Goal: Information Seeking & Learning: Learn about a topic

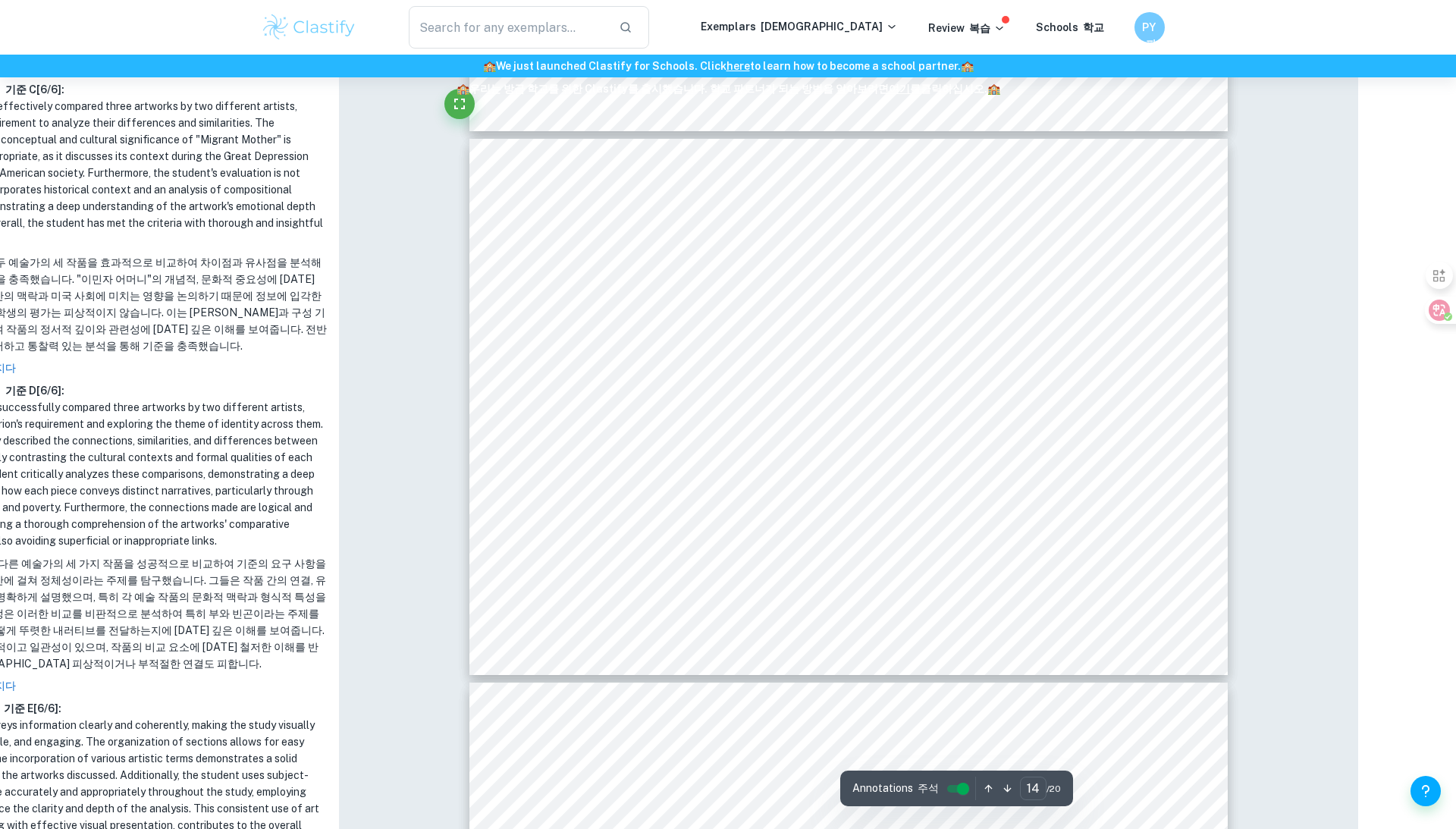
scroll to position [7024, 97]
click at [867, 272] on div "Criterion D: Compare and Contrast Formal Qualities Movement: [PERSON_NAME] and …" at bounding box center [848, 409] width 758 height 537
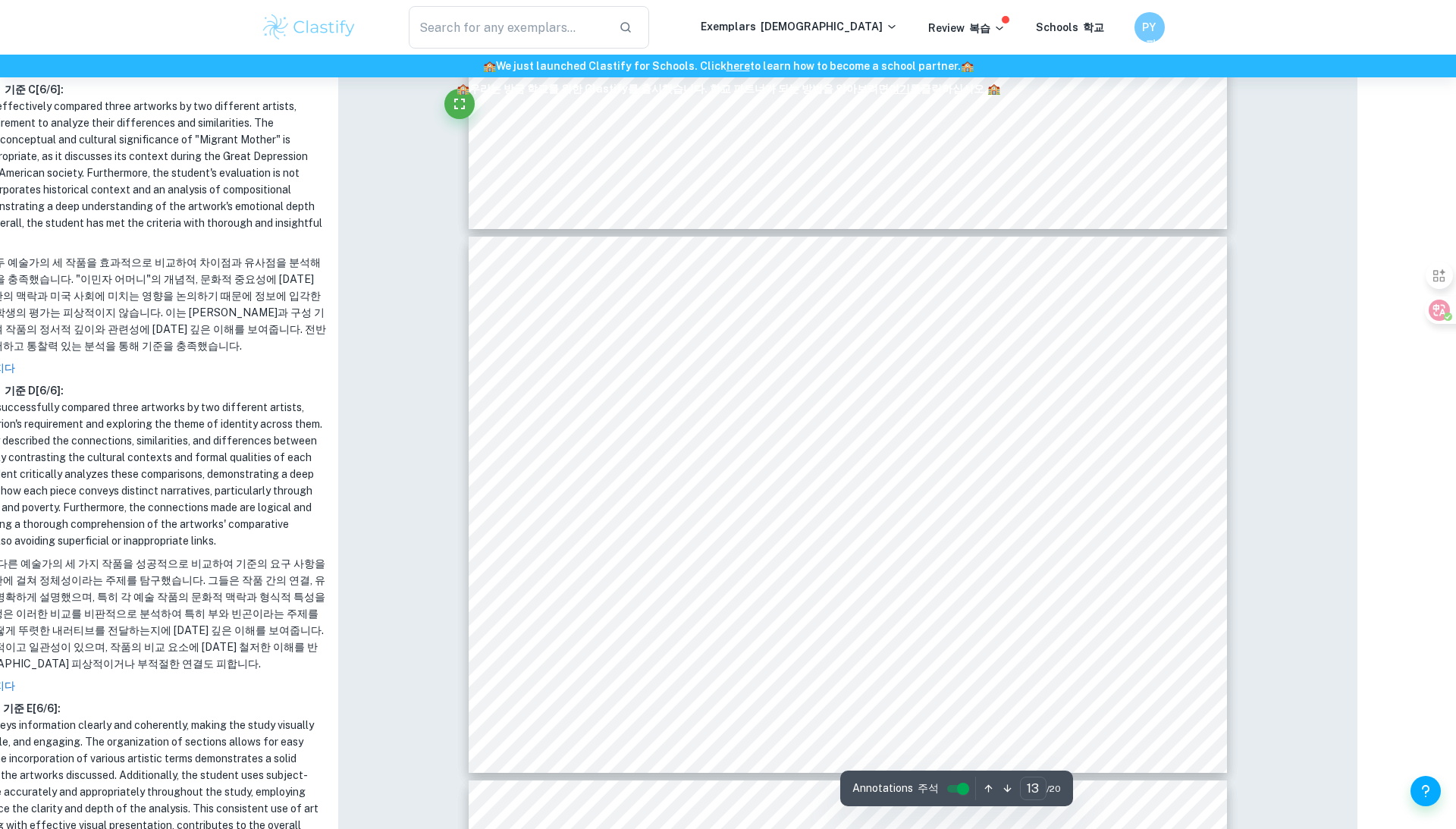
scroll to position [6386, 98]
click at [541, 338] on div at bounding box center [847, 503] width 758 height 537
click at [541, 338] on div "Criterion D: Compare and Contrast Formal Qualities Nature imagery: [PERSON_NAME…" at bounding box center [847, 503] width 758 height 537
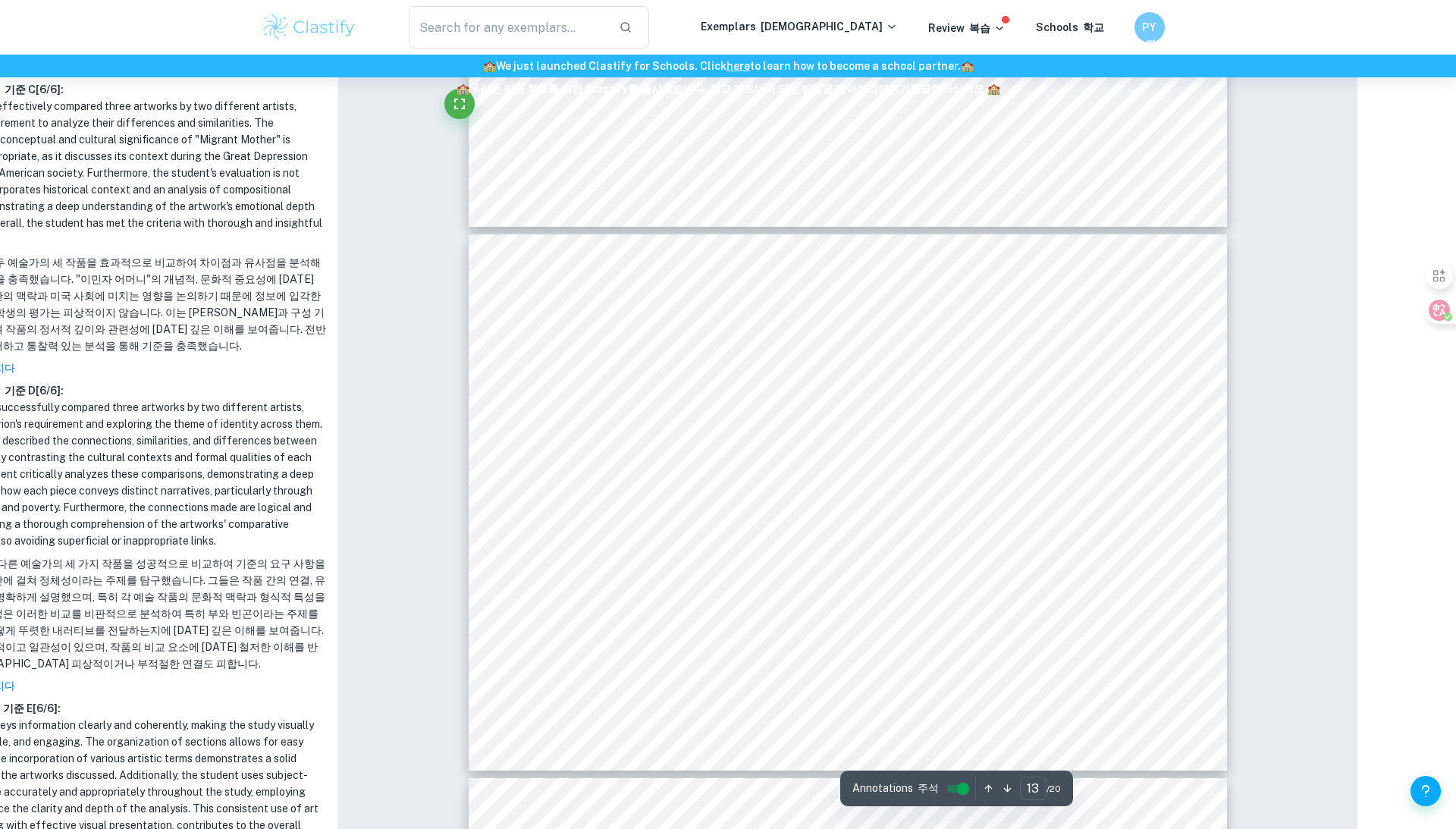
scroll to position [6420, 98]
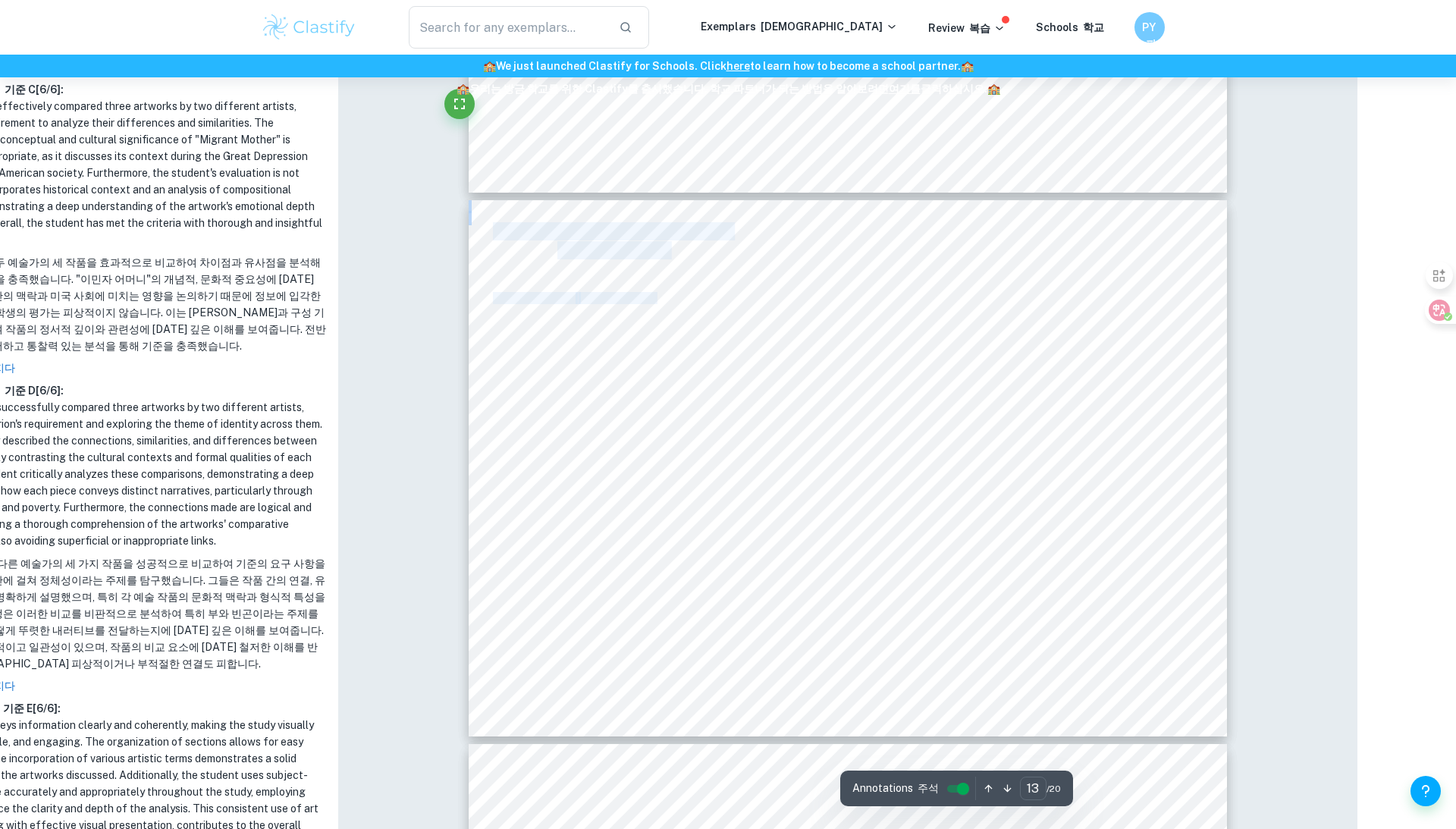
drag, startPoint x: 633, startPoint y: 292, endPoint x: 729, endPoint y: 472, distance: 204.0
click at [729, 472] on div "Criterion D: Compare and Contrast Formal Qualities Nature imagery: [PERSON_NAME…" at bounding box center [847, 469] width 758 height 537
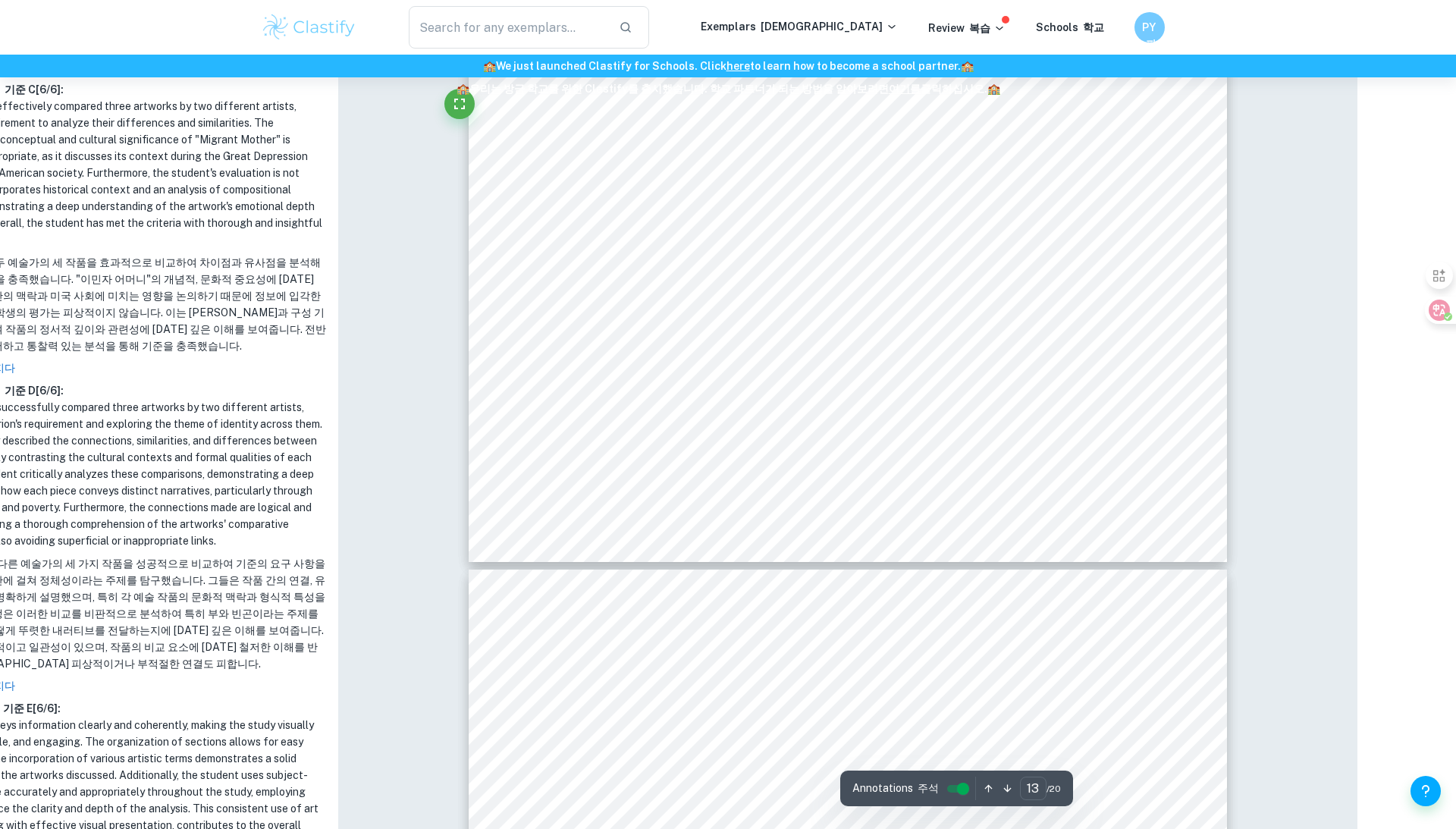
scroll to position [6596, 98]
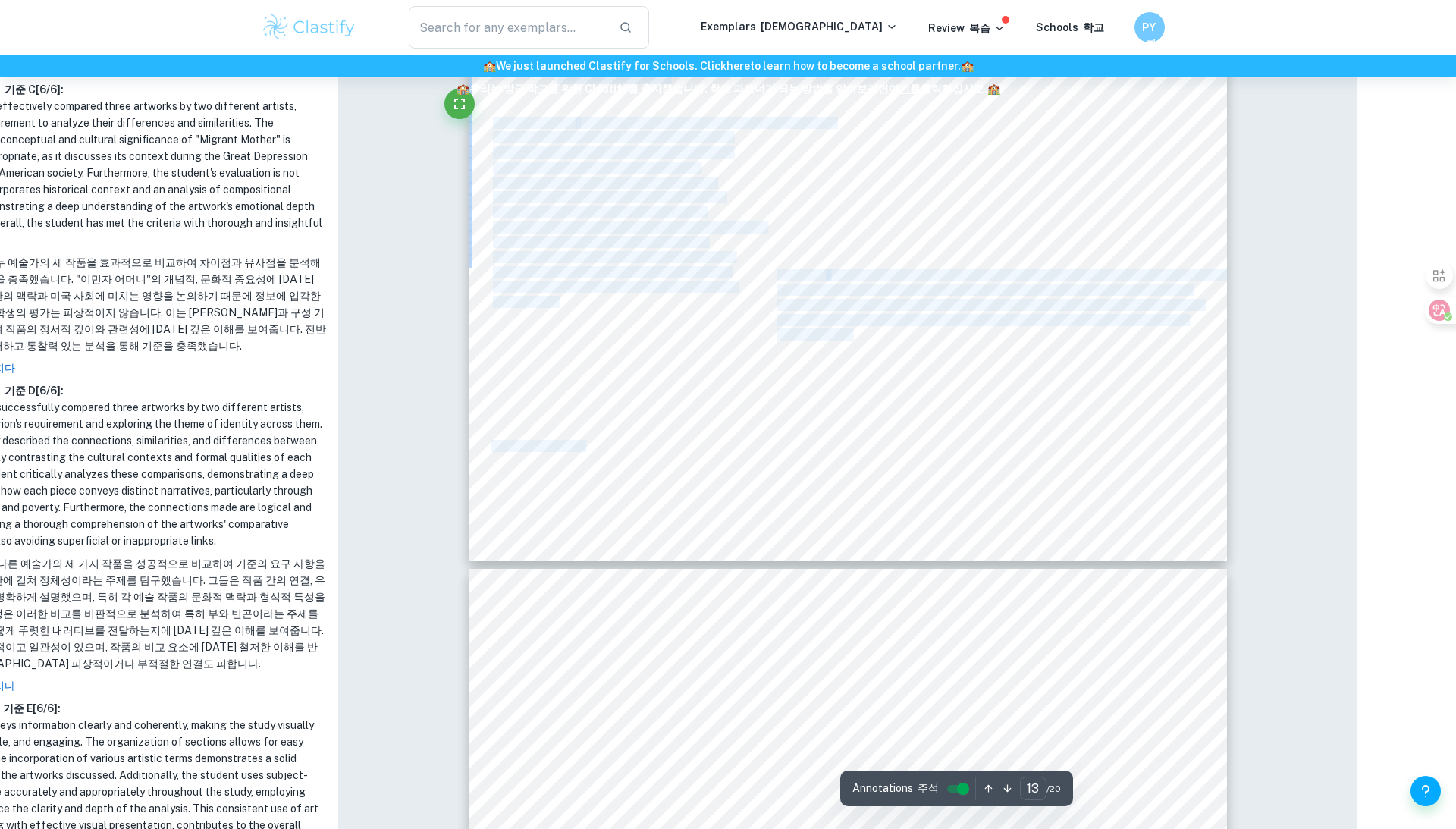
drag, startPoint x: 586, startPoint y: 445, endPoint x: 486, endPoint y: 439, distance: 100.2
click at [486, 439] on div "Criterion D: Compare and Contrast Formal Qualities Nature imagery: [PERSON_NAME…" at bounding box center [847, 293] width 758 height 537
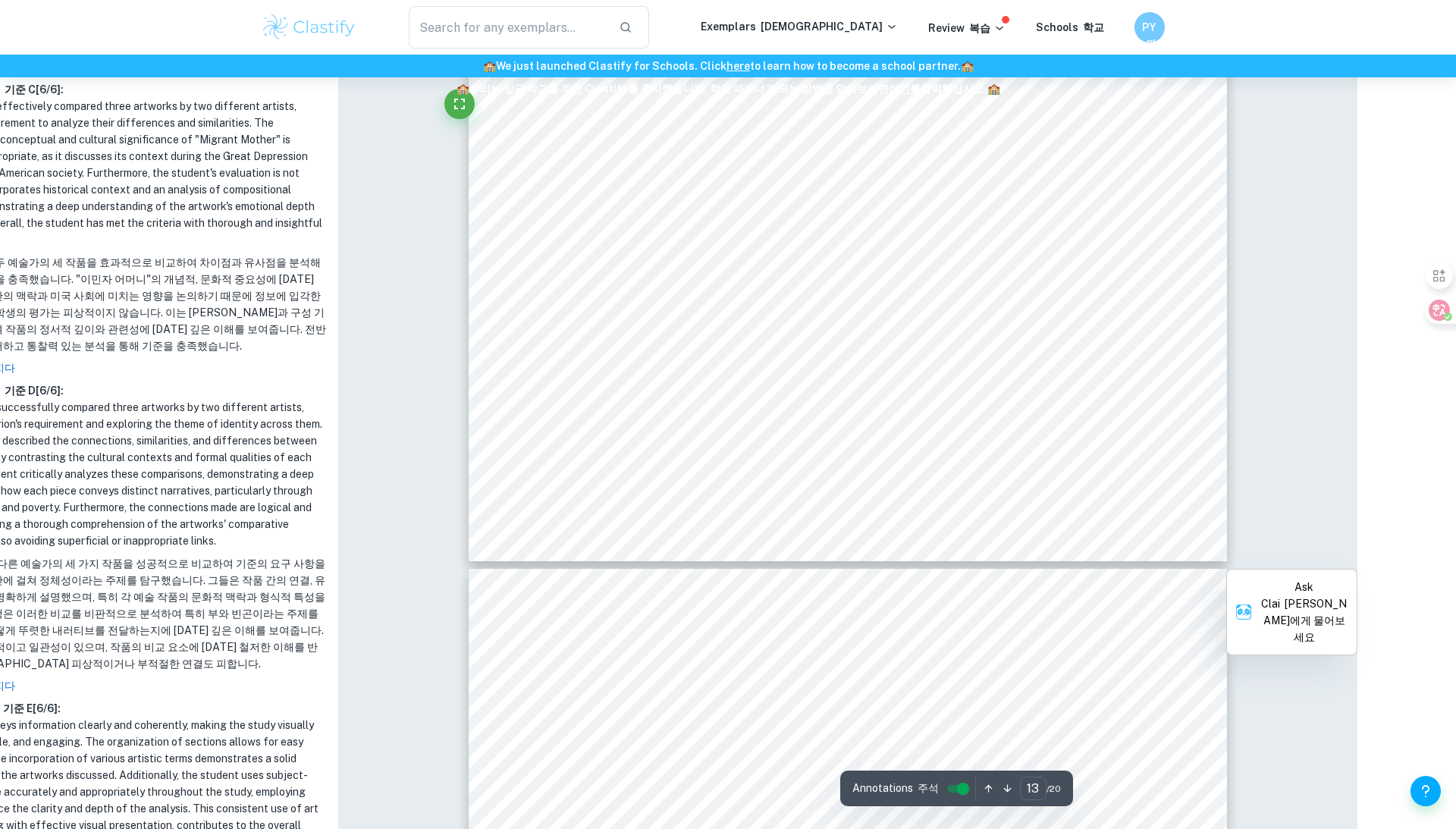
click at [496, 442] on span "Medium and depth:" at bounding box center [540, 446] width 98 height 10
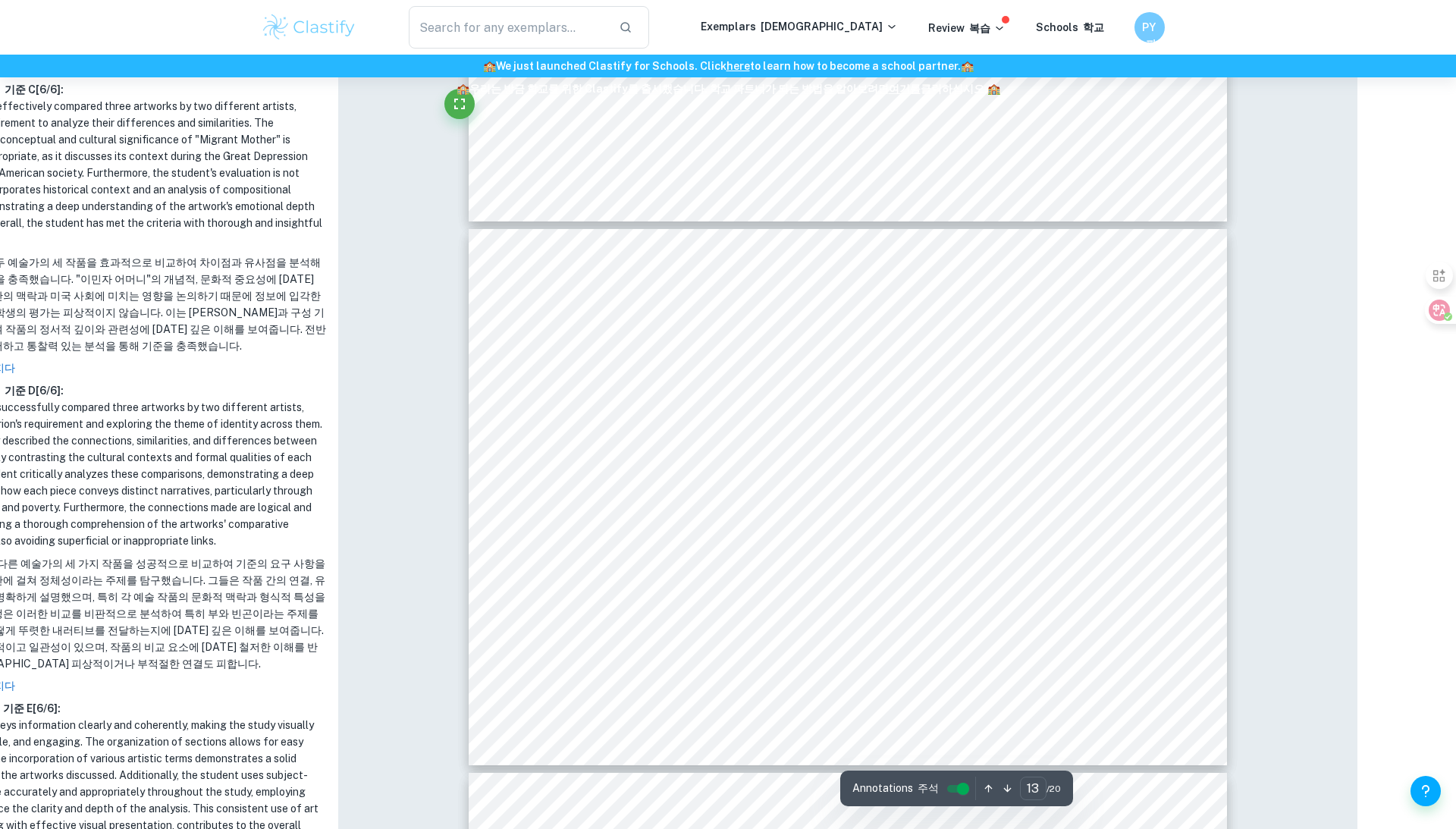
scroll to position [6390, 98]
drag, startPoint x: 573, startPoint y: 333, endPoint x: 489, endPoint y: 330, distance: 84.1
click at [488, 330] on div "Criterion D: Compare and Contrast Formal Qualities Nature imagery: [PERSON_NAME…" at bounding box center [847, 499] width 758 height 537
drag, startPoint x: 493, startPoint y: 324, endPoint x: 557, endPoint y: 505, distance: 192.0
click at [557, 505] on div "Criterion D: Compare and Contrast Formal Qualities Nature imagery: [PERSON_NAME…" at bounding box center [847, 499] width 758 height 537
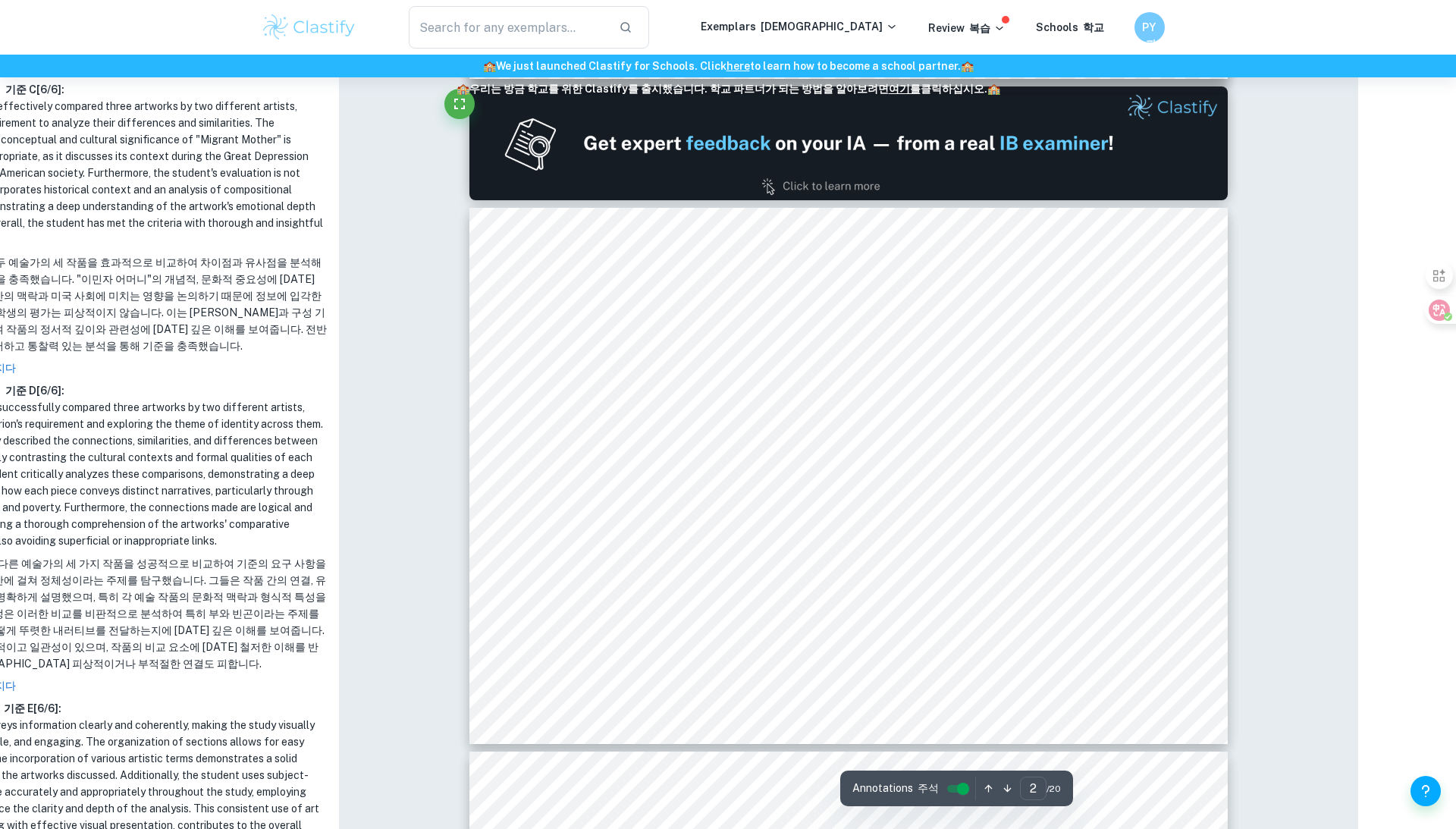
scroll to position [571, 97]
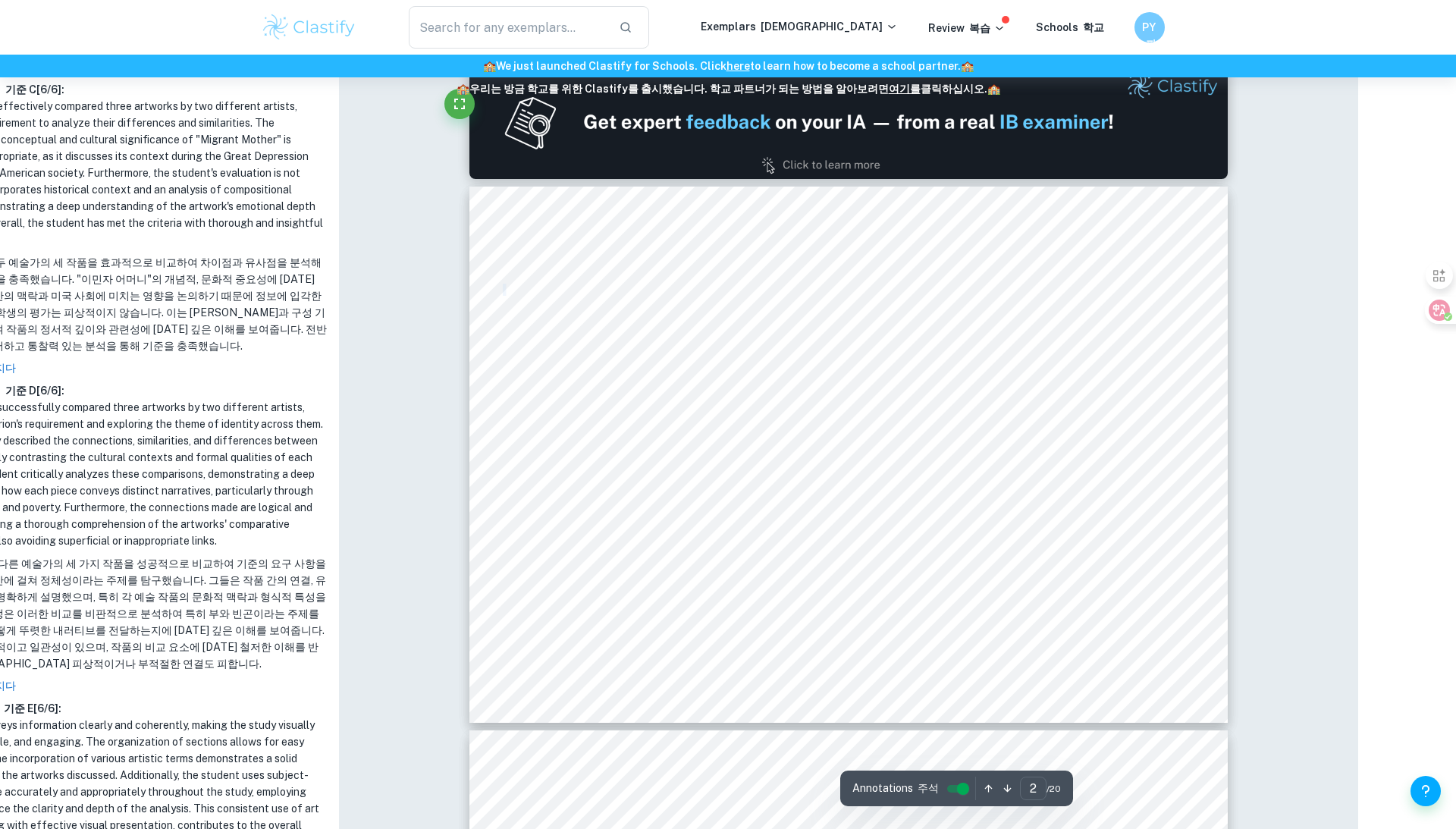
drag, startPoint x: 594, startPoint y: 489, endPoint x: 505, endPoint y: 284, distance: 223.5
click at [505, 284] on div "Impressionism: This artwork is an impressionist painting. The art movement insp…" at bounding box center [848, 455] width 758 height 537
click at [539, 353] on span "short, visible brushstrokes," at bounding box center [567, 348] width 128 height 10
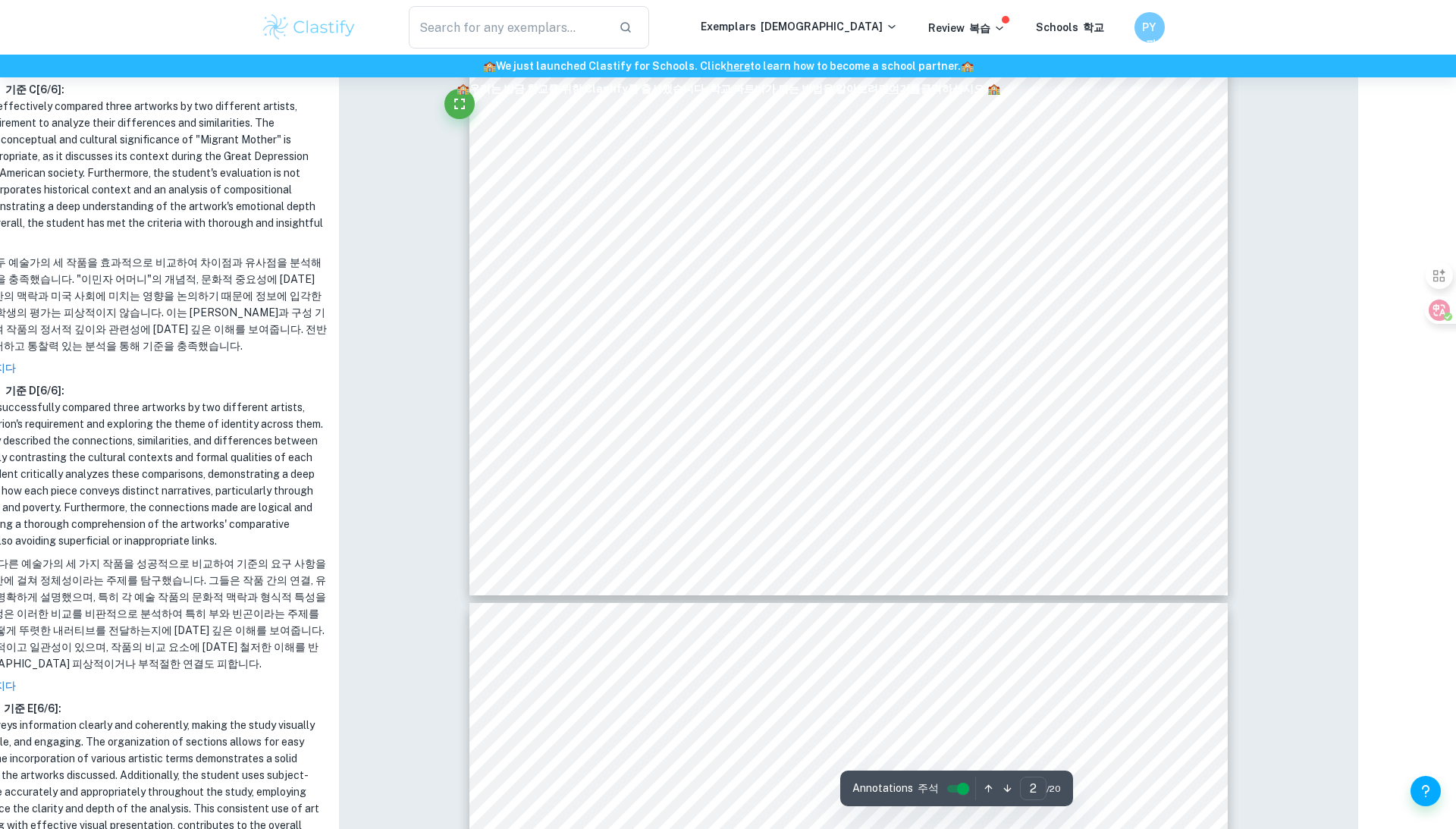
scroll to position [701, 97]
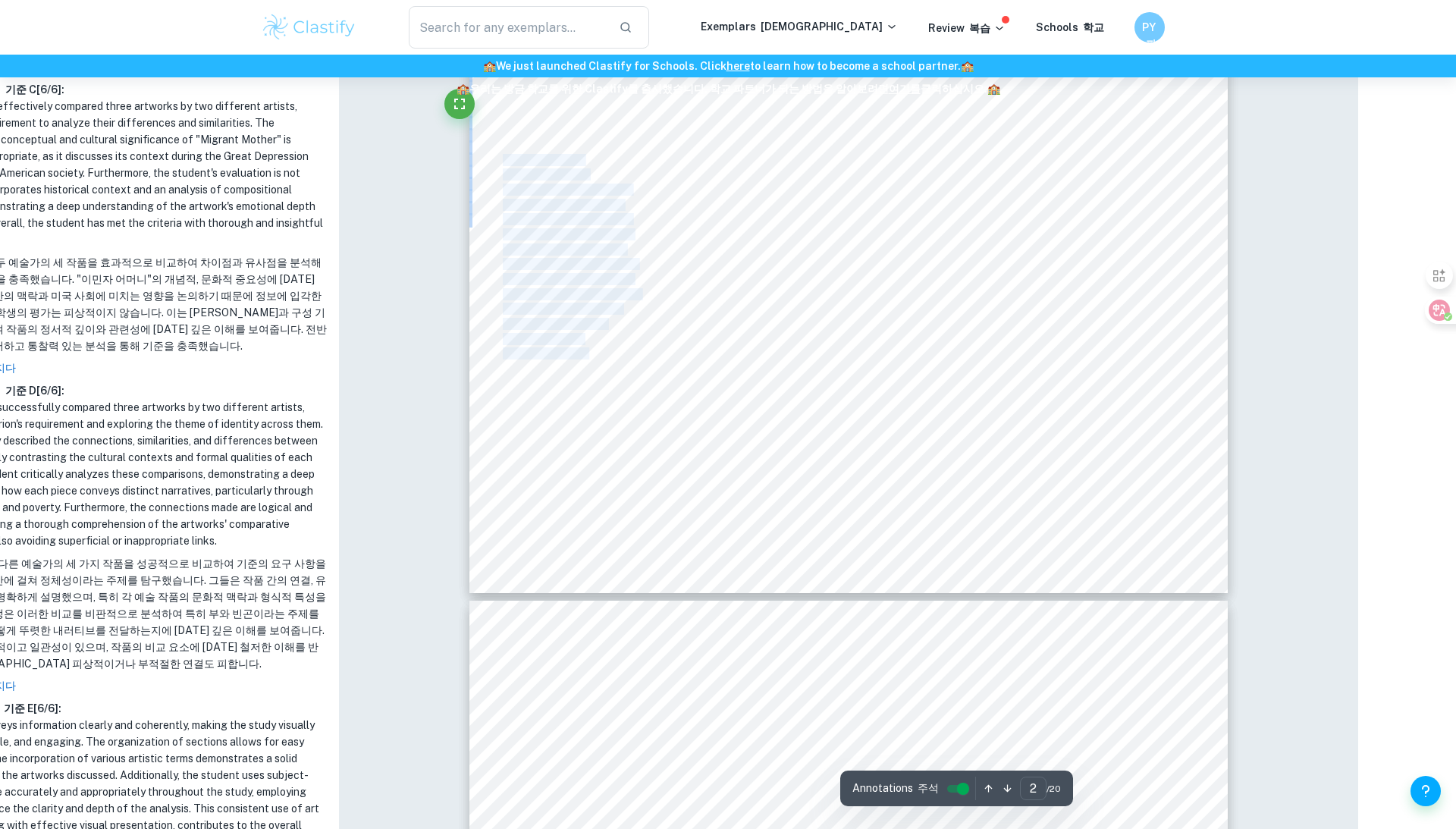
drag, startPoint x: 654, startPoint y: 547, endPoint x: 501, endPoint y: 444, distance: 184.4
click at [501, 444] on div "Impressionism: This artwork is an impressionist painting. The art movement insp…" at bounding box center [848, 325] width 758 height 537
click at [1089, 495] on span "painting was created due to [MEDICAL_DATA]. This" at bounding box center [1092, 497] width 248 height 10
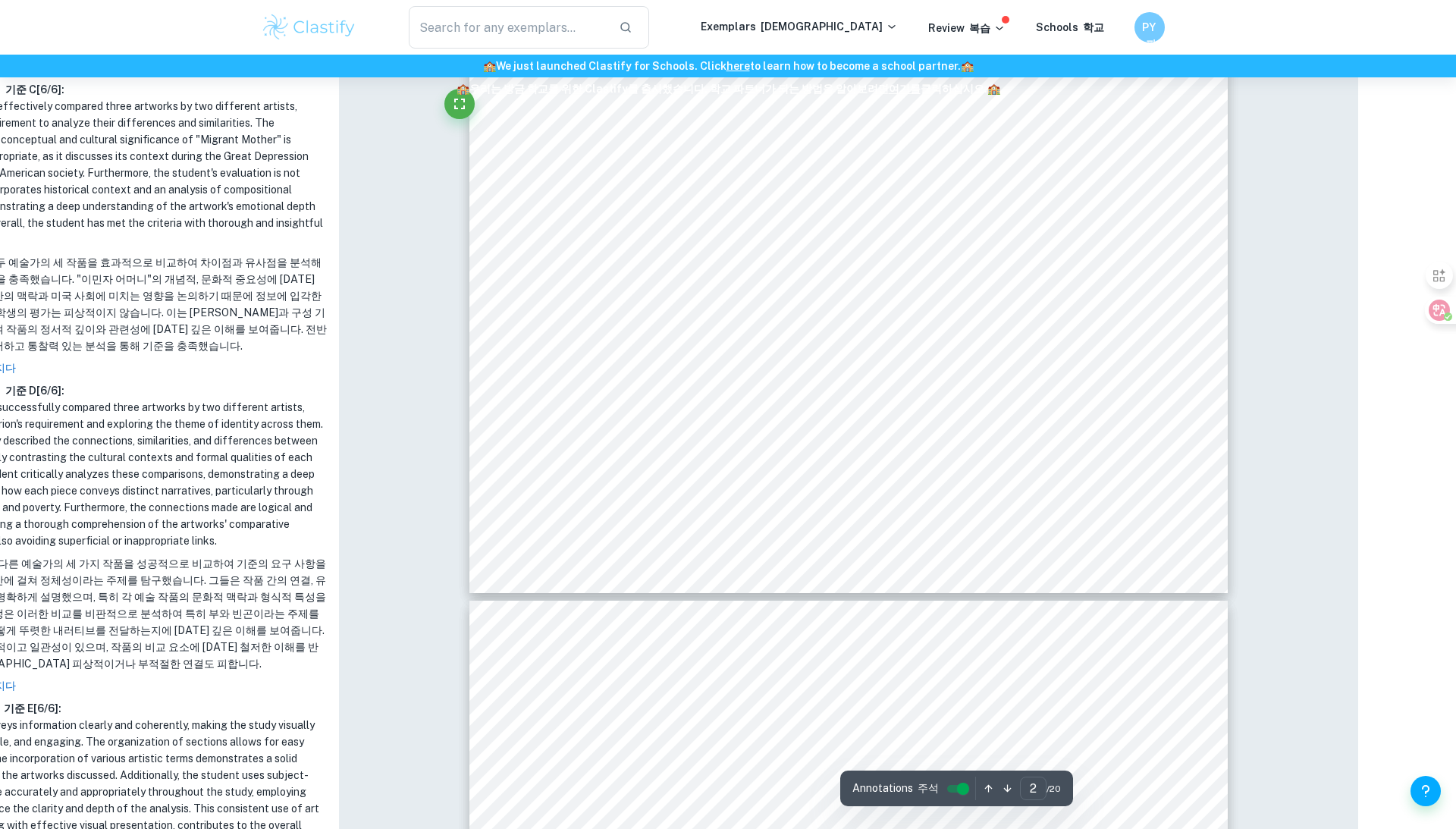
drag, startPoint x: 1192, startPoint y: 540, endPoint x: 966, endPoint y: 438, distance: 248.0
click at [966, 438] on div "Impressionism: This artwork is an impressionist painting. The art movement insp…" at bounding box center [848, 325] width 758 height 537
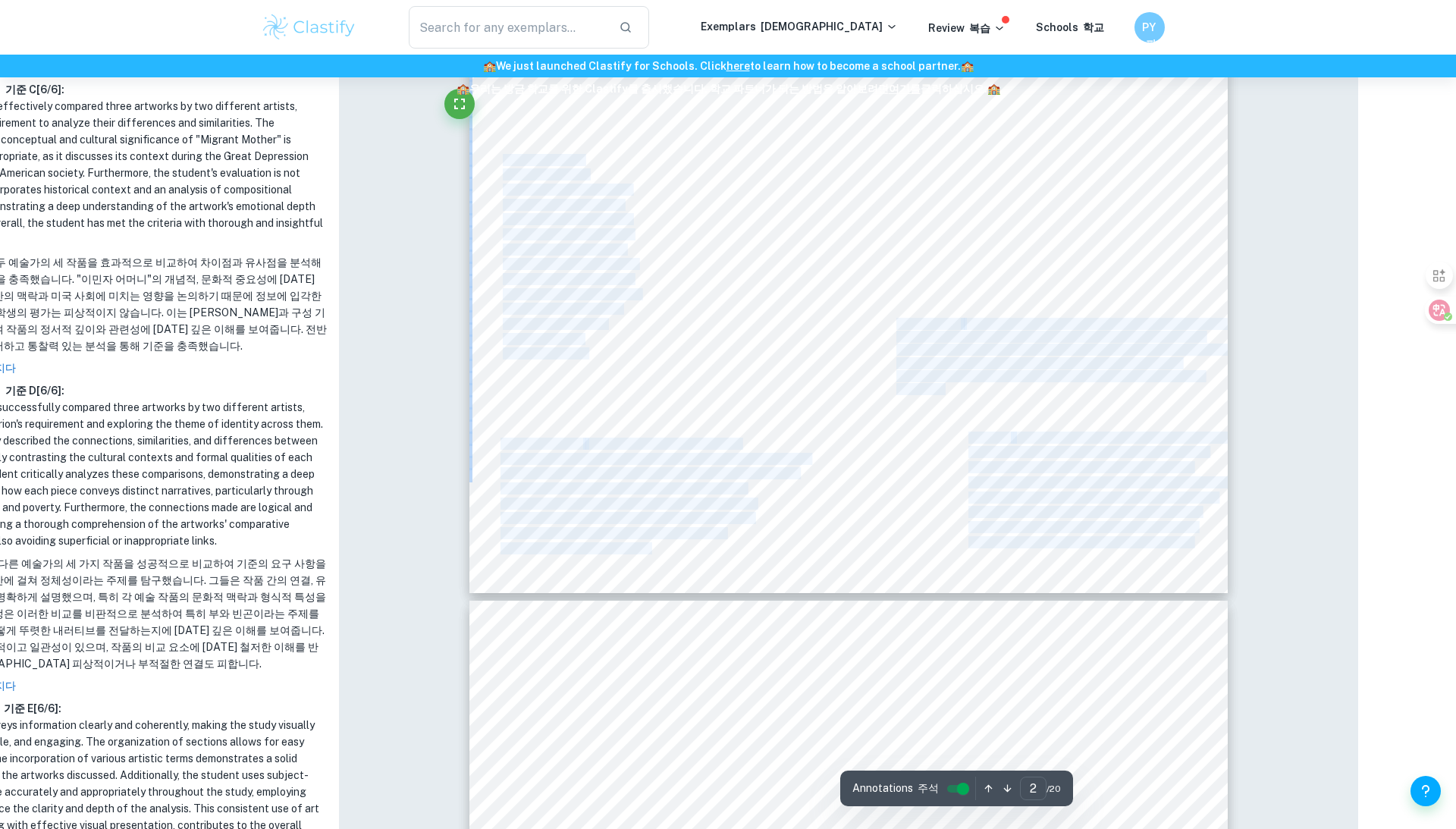
drag, startPoint x: 966, startPoint y: 431, endPoint x: 1163, endPoint y: 536, distance: 223.2
click at [1163, 538] on div "Impressionism: This artwork is an impressionist painting. The art movement insp…" at bounding box center [848, 325] width 758 height 537
click at [1163, 538] on span "much like the life of [PERSON_NAME]. ([PERSON_NAME])" at bounding box center [1112, 542] width 286 height 10
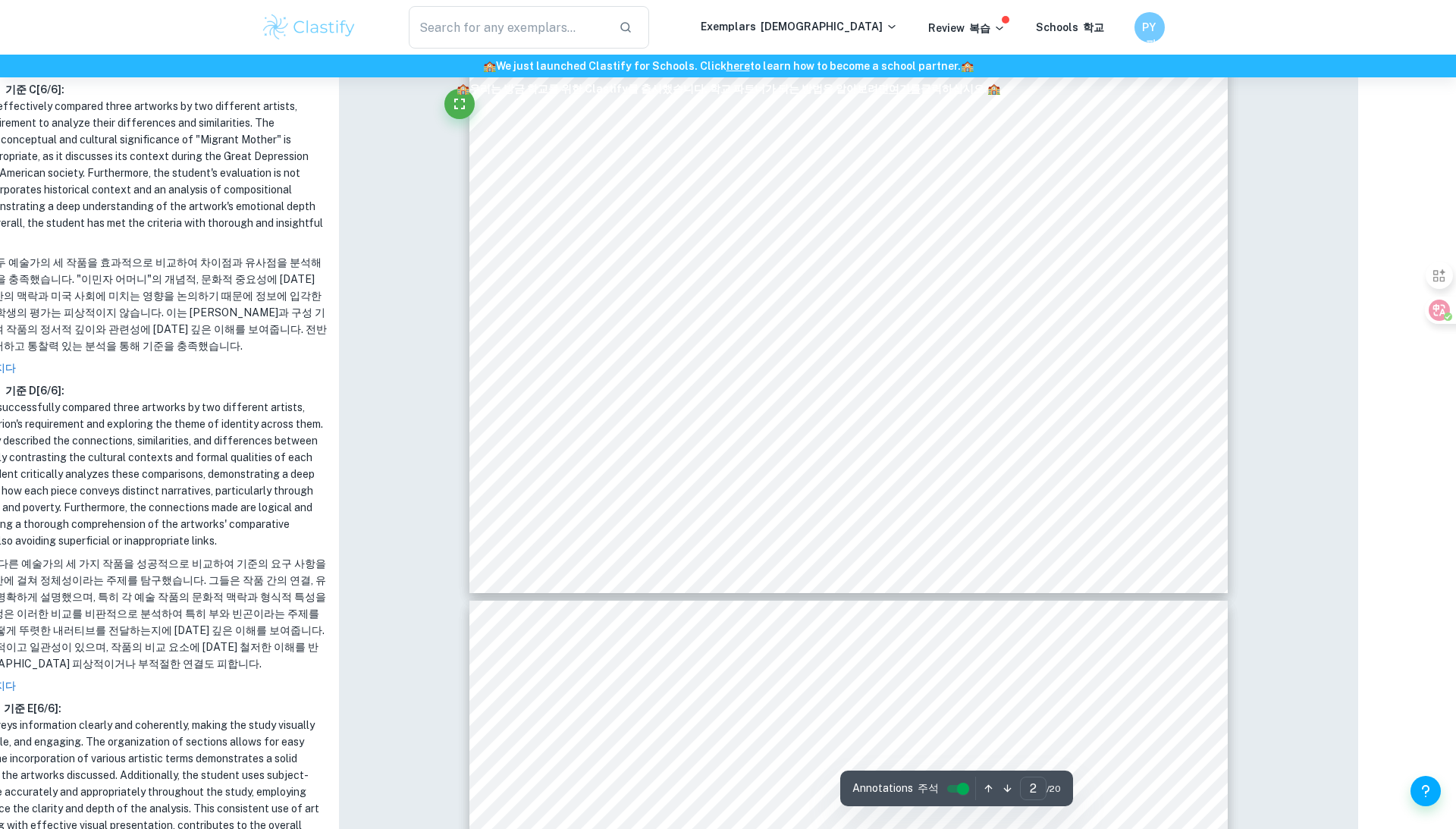
click at [1188, 565] on div "Impressionism: This artwork is an impressionist painting. The art movement insp…" at bounding box center [848, 325] width 758 height 537
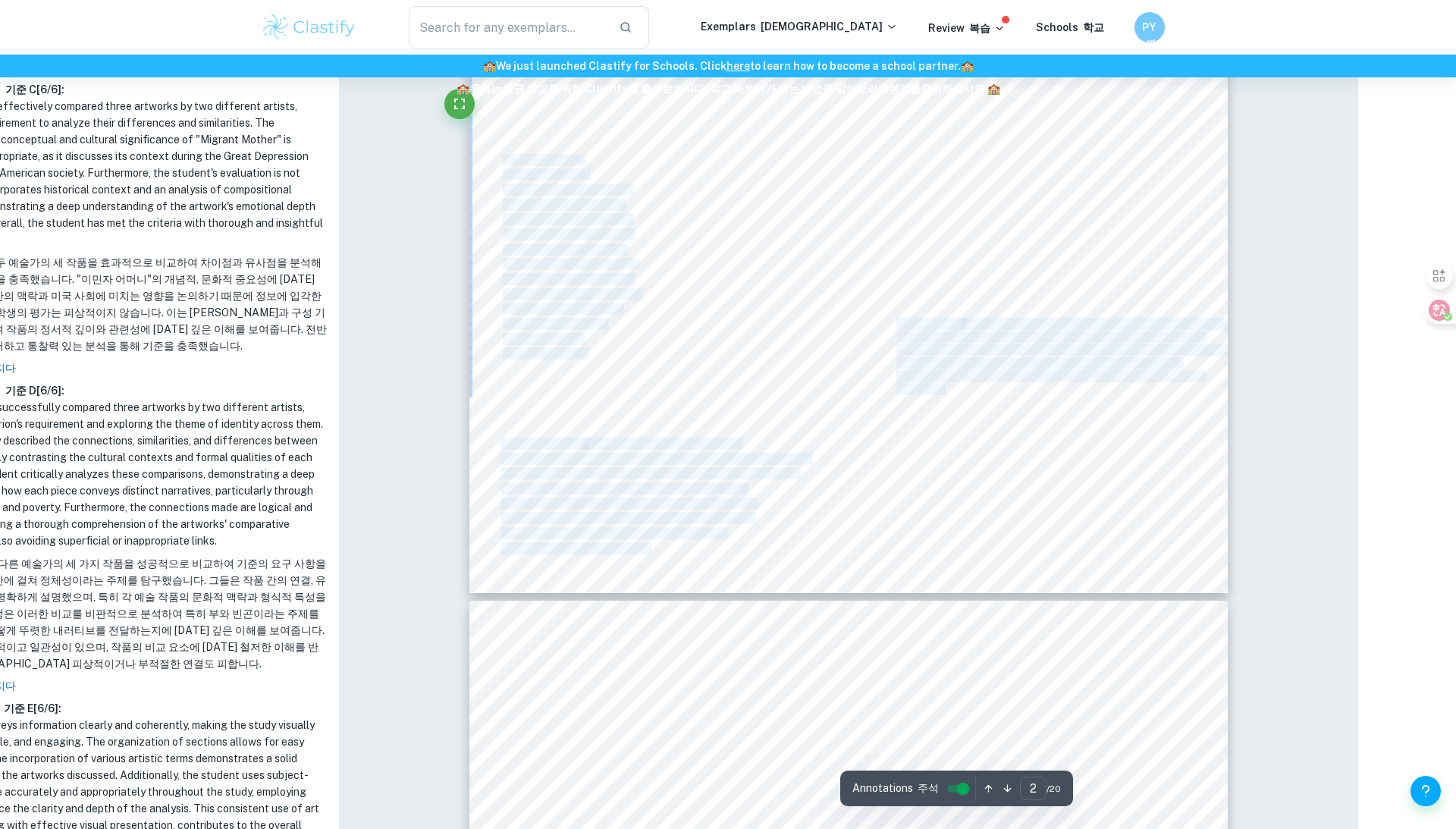
drag, startPoint x: 1185, startPoint y: 547, endPoint x: 970, endPoint y: 437, distance: 241.5
click at [970, 437] on div "Impressionism: This artwork is an impressionist painting. The art movement insp…" at bounding box center [848, 325] width 758 height 537
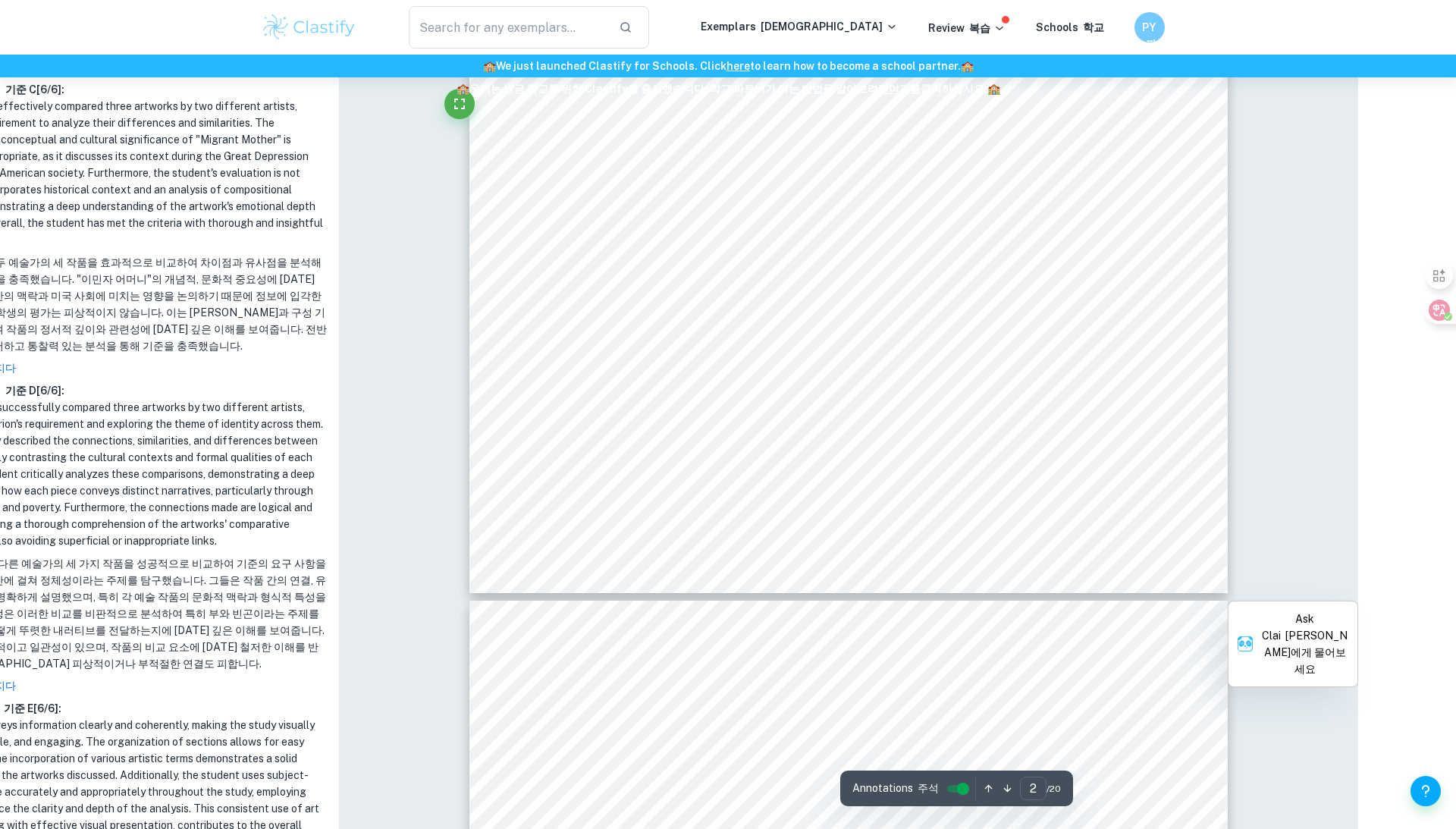
click at [671, 575] on div at bounding box center [848, 325] width 758 height 537
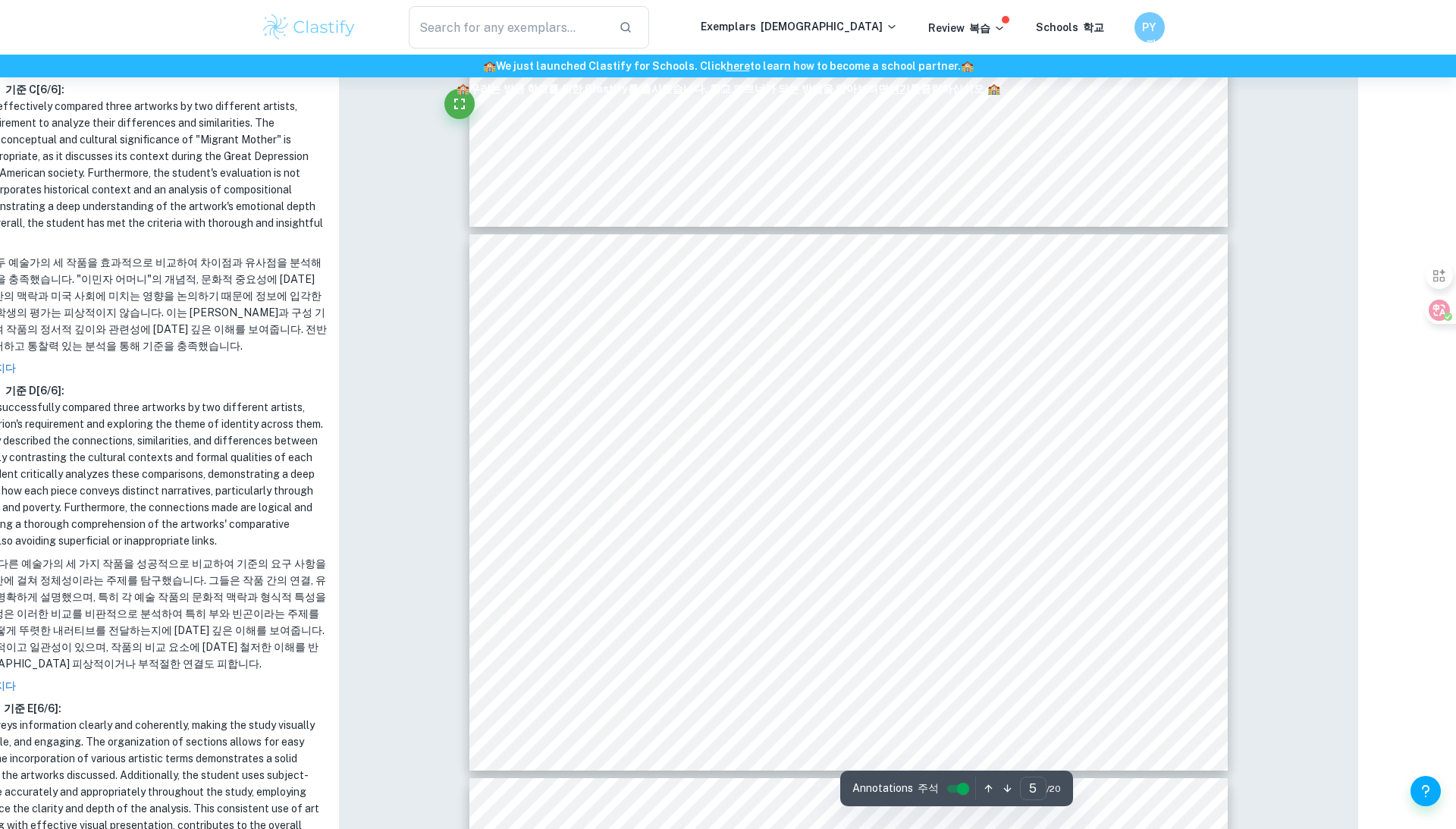
scroll to position [2171, 97]
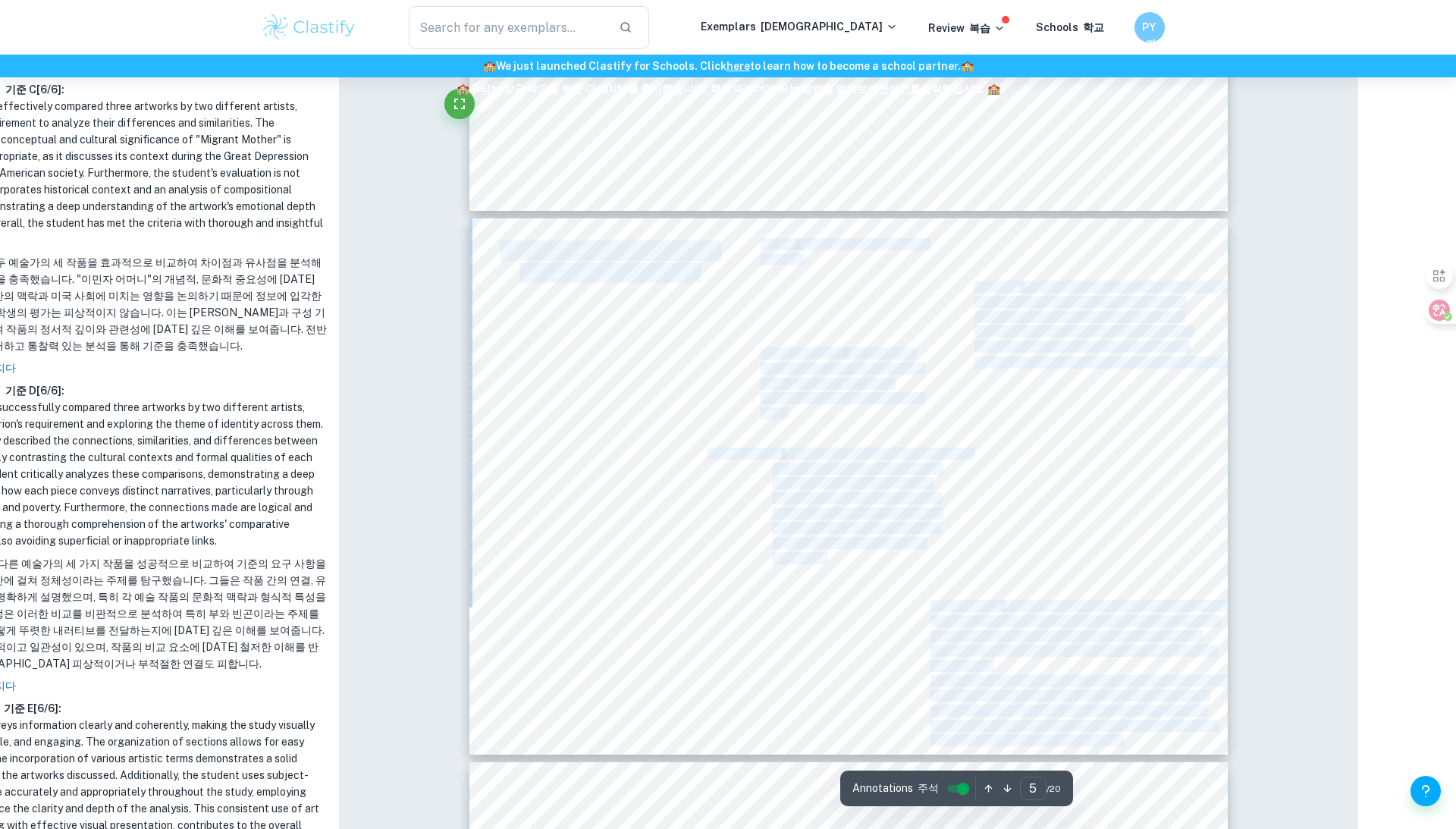
drag, startPoint x: 805, startPoint y: 254, endPoint x: 827, endPoint y: 309, distance: 59.2
click at [827, 309] on div "Criterion A: Formal Qualities "Woman with a Parasol" Composition: [PERSON_NAME]…" at bounding box center [848, 486] width 758 height 537
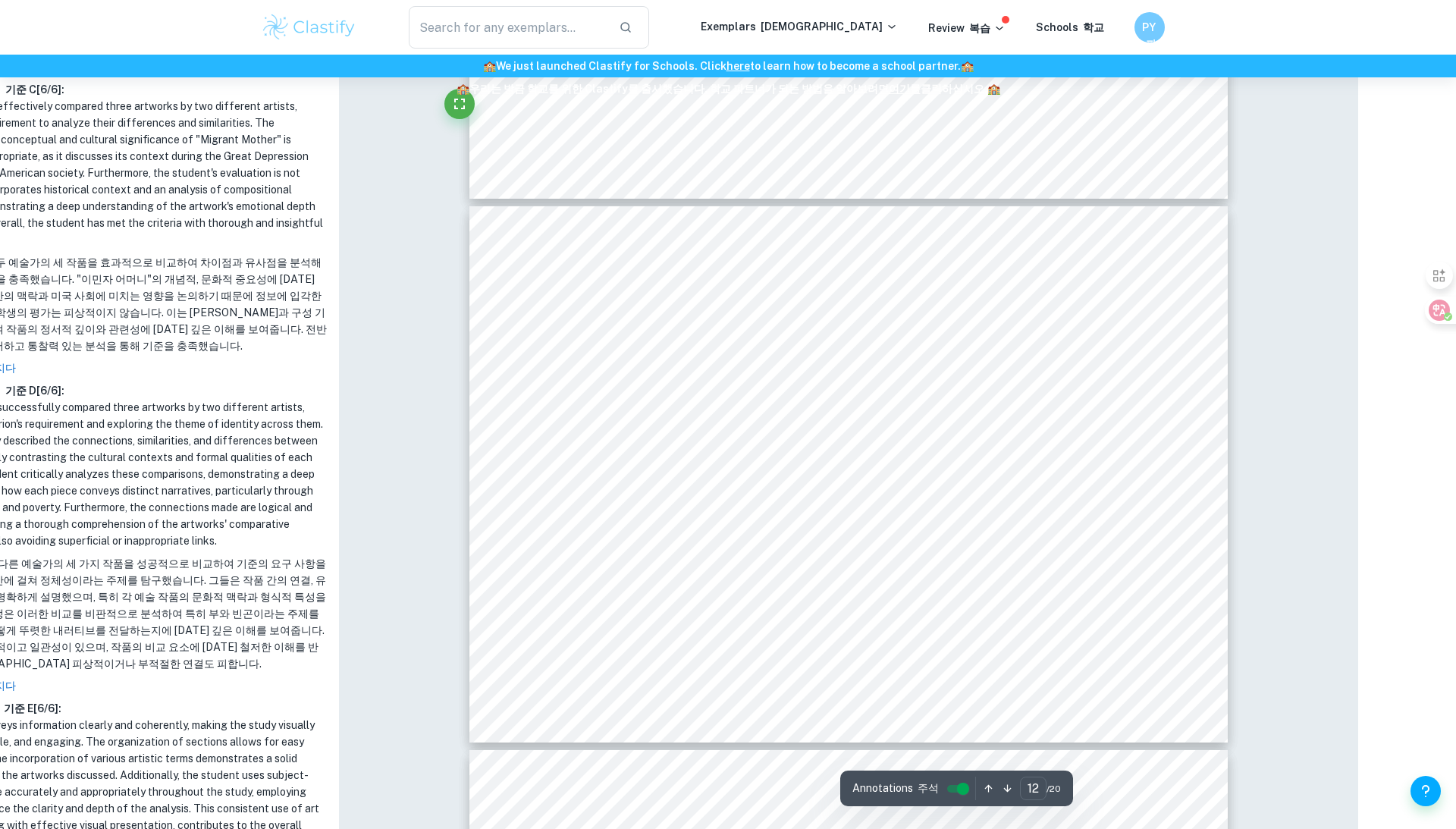
scroll to position [6004, 97]
